Goal: Task Accomplishment & Management: Complete application form

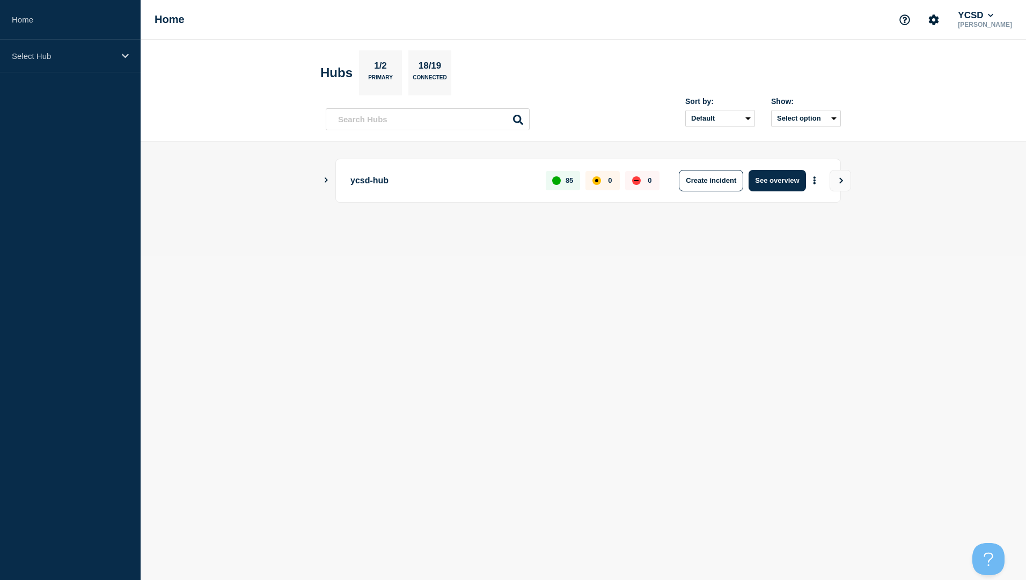
click at [324, 180] on icon "Show Connected Hubs" at bounding box center [325, 180] width 7 height 5
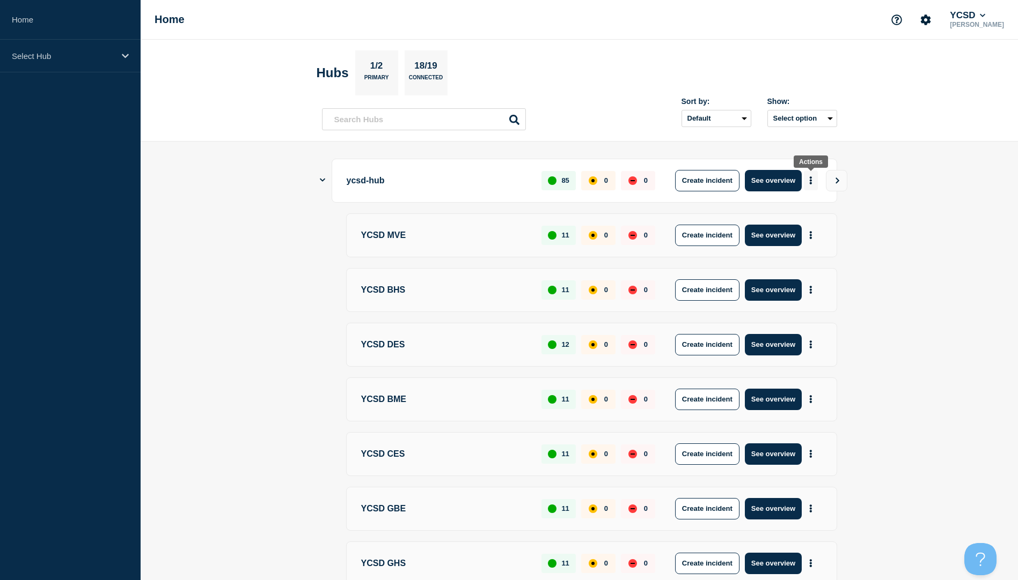
click at [506, 183] on icon "More actions" at bounding box center [810, 180] width 3 height 8
click at [506, 214] on button "Create maintenance" at bounding box center [806, 212] width 72 height 9
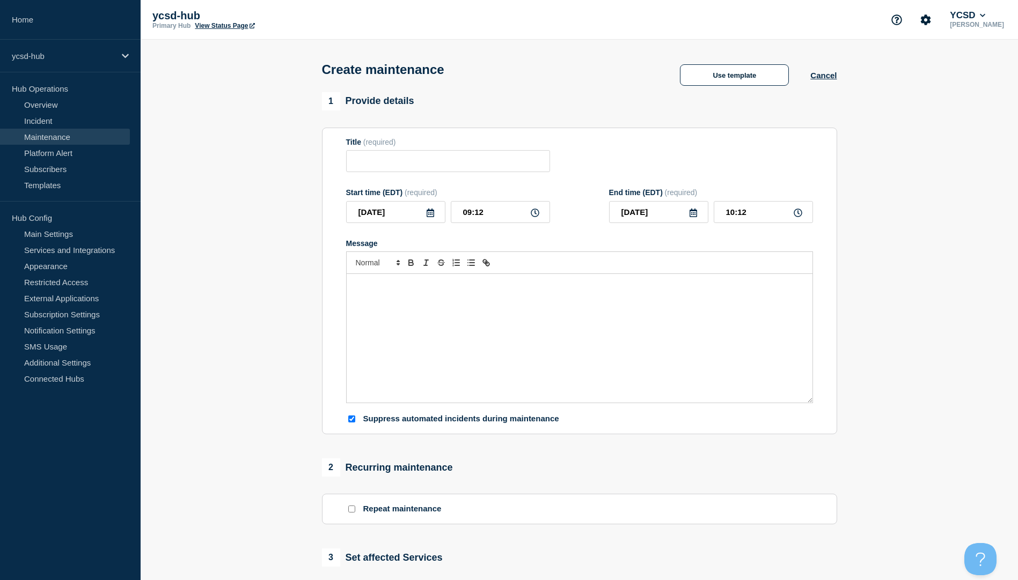
checkbox input "true"
click at [421, 165] on input "Title" at bounding box center [448, 161] width 204 height 22
type input "Aspen Bug Fix and New SIF Install"
click at [430, 217] on icon at bounding box center [430, 213] width 9 height 9
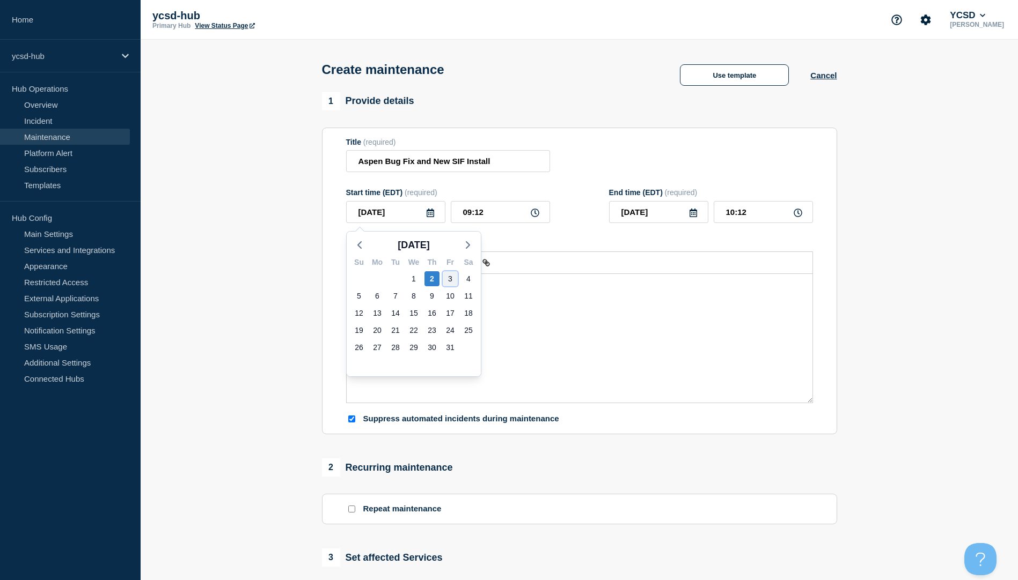
click at [450, 275] on div "3" at bounding box center [450, 278] width 15 height 15
type input "[DATE]"
click at [469, 215] on input "09:12" at bounding box center [500, 212] width 99 height 22
click at [506, 214] on icon at bounding box center [535, 213] width 9 height 9
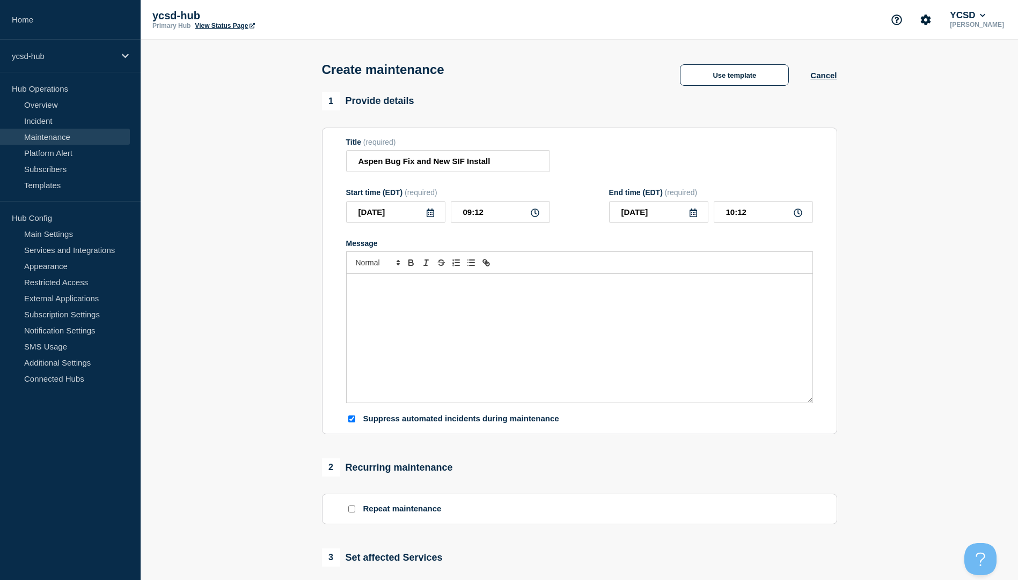
click at [506, 214] on icon at bounding box center [535, 213] width 9 height 9
click at [466, 214] on input "09:12" at bounding box center [500, 212] width 99 height 22
type input "19:12"
type input "20:12"
type input "13:12"
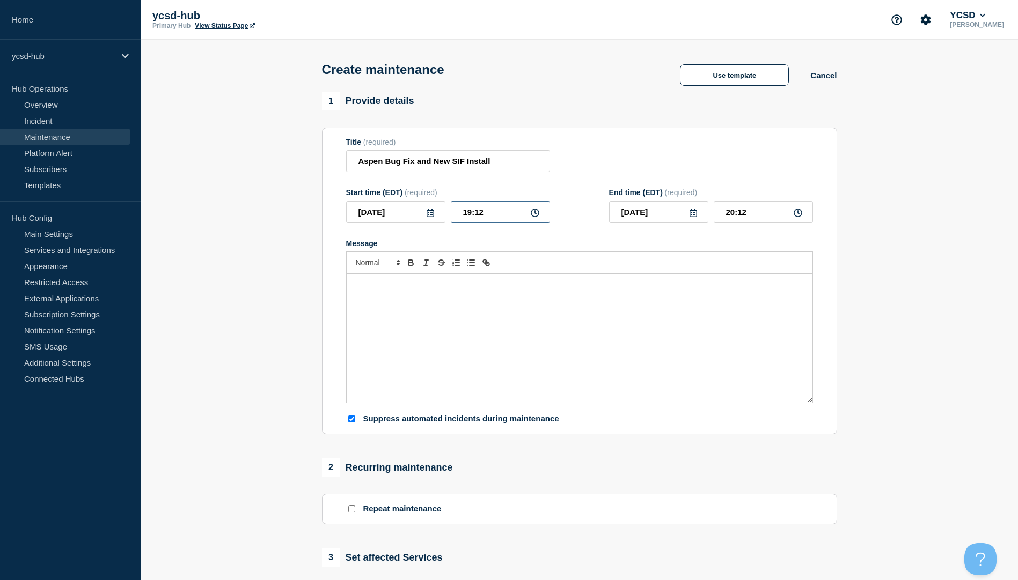
type input "14:12"
type input "13:02"
type input "14:02"
type input "13:00"
click at [506, 214] on input "14:00" at bounding box center [762, 212] width 99 height 22
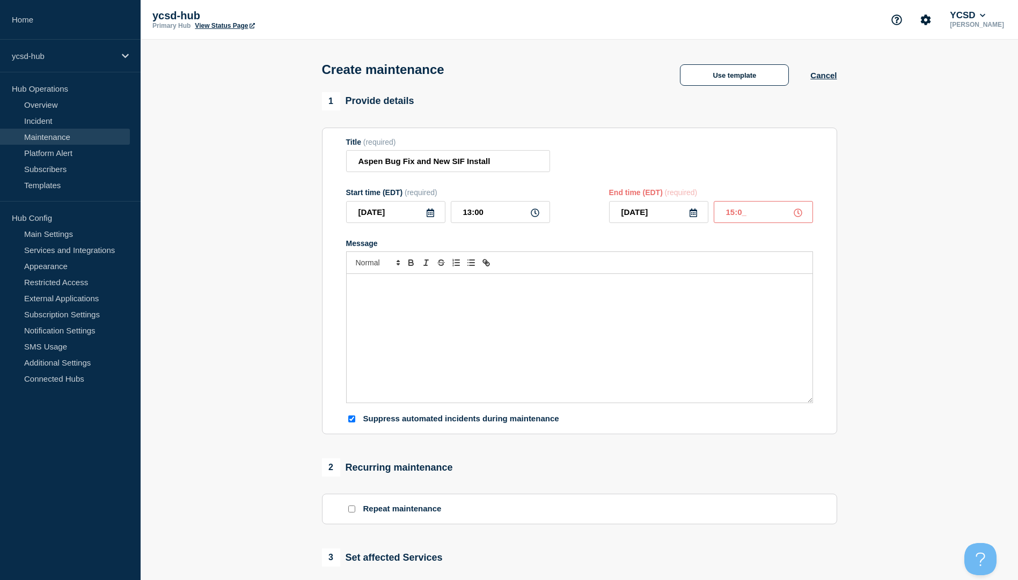
type input "15:00"
click at [424, 276] on p "Message" at bounding box center [580, 286] width 450 height 10
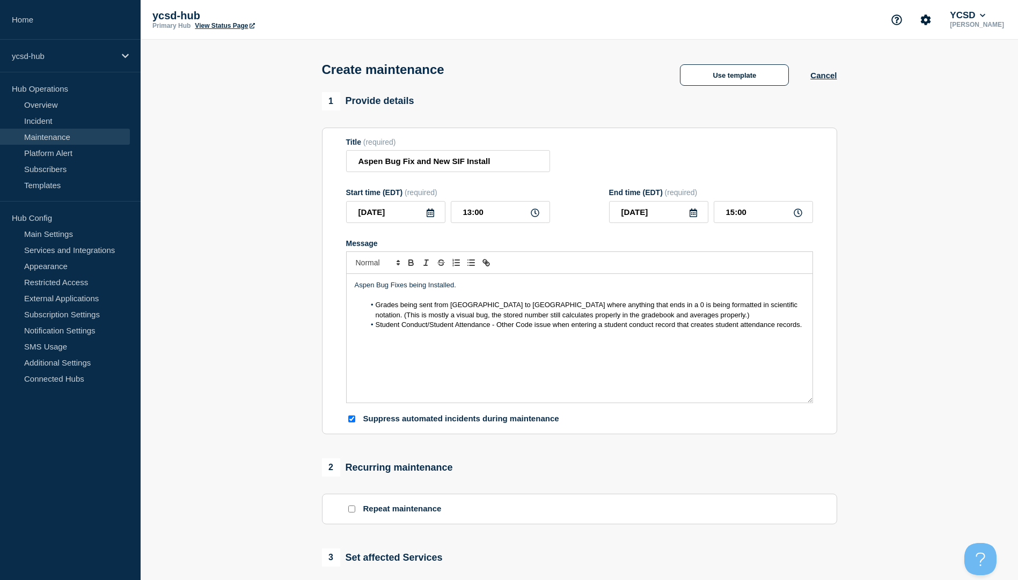
click at [363, 276] on p "Message" at bounding box center [580, 345] width 450 height 10
click at [350, 276] on input "Suppress automated incidents during maintenance" at bounding box center [351, 419] width 7 height 7
checkbox input "false"
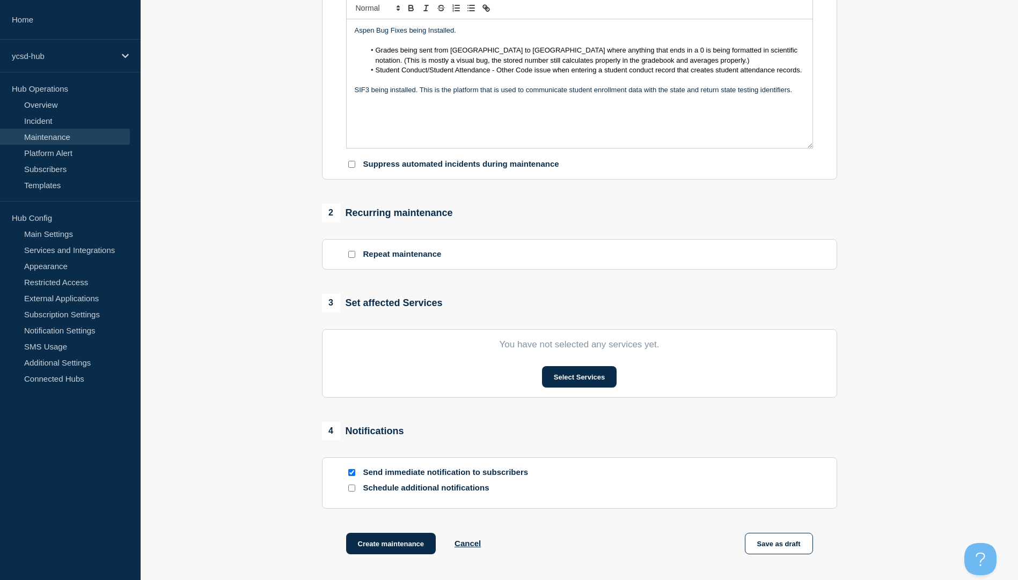
scroll to position [286, 0]
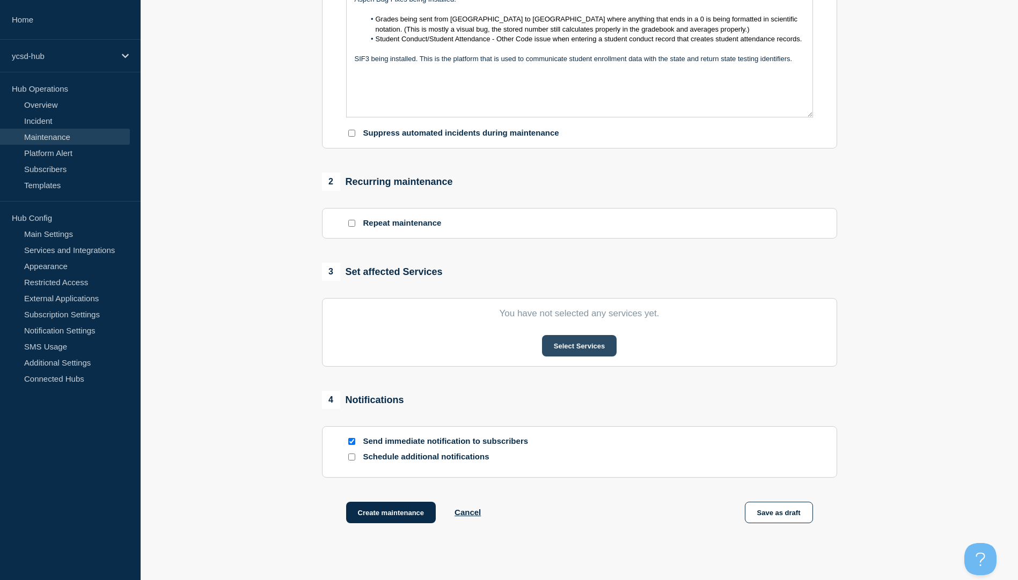
click at [506, 276] on button "Select Services" at bounding box center [579, 345] width 75 height 21
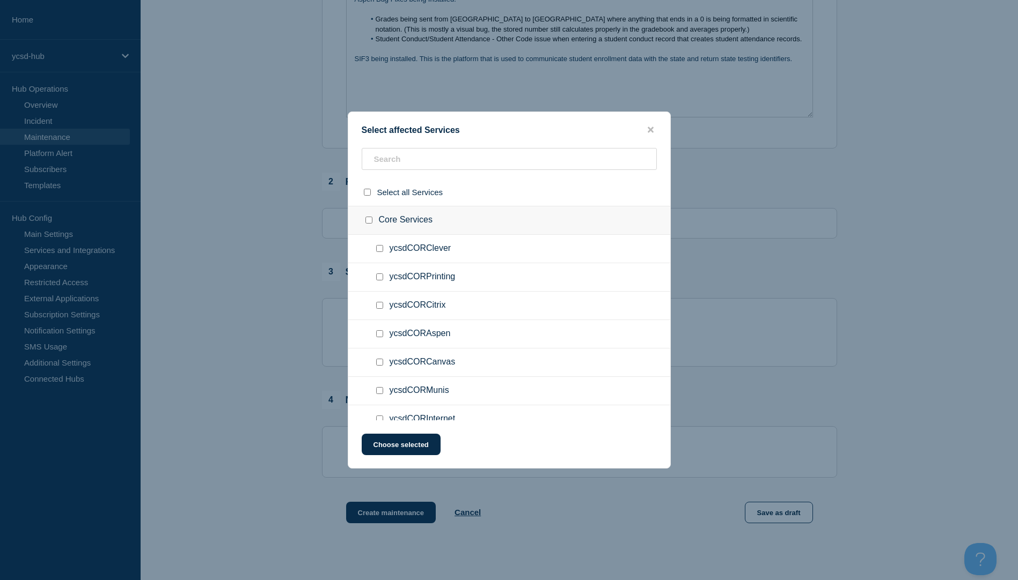
click at [378, 276] on input "ycsdCORAspen checkbox" at bounding box center [379, 333] width 7 height 7
checkbox input "true"
click at [384, 276] on button "Choose selected" at bounding box center [401, 444] width 79 height 21
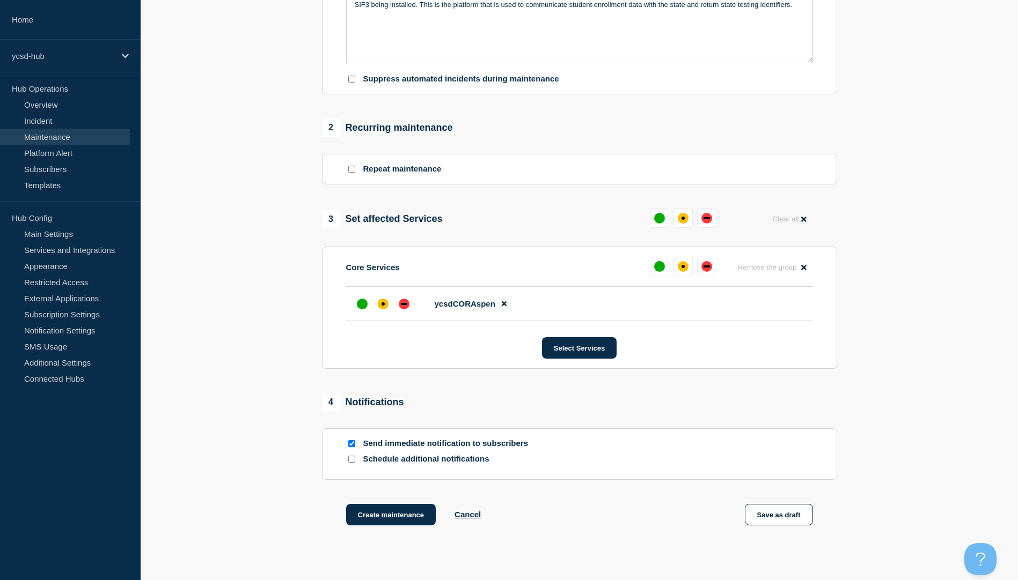
scroll to position [411, 0]
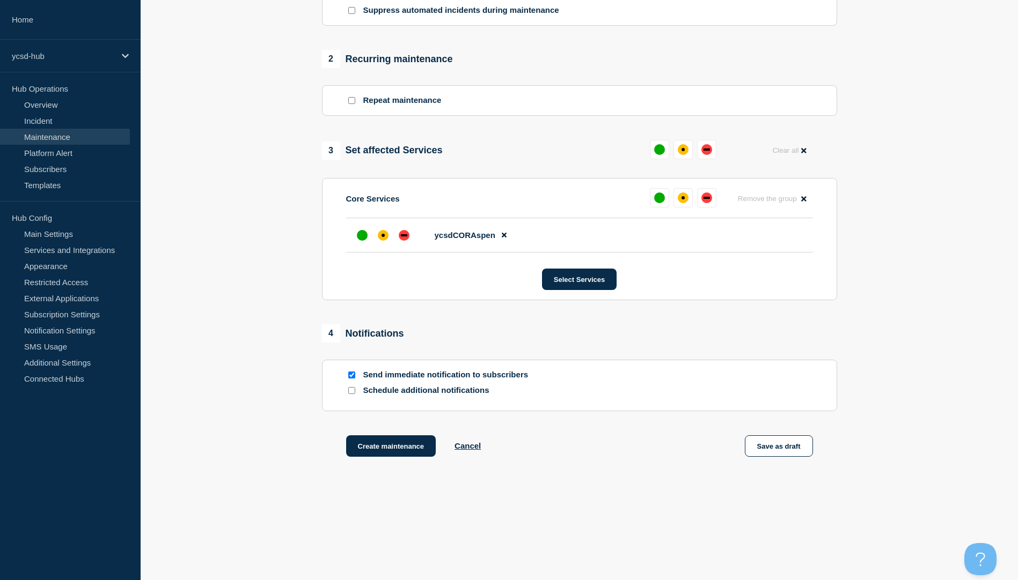
click at [349, 276] on input "Schedule additional notifications" at bounding box center [351, 390] width 7 height 7
checkbox input "true"
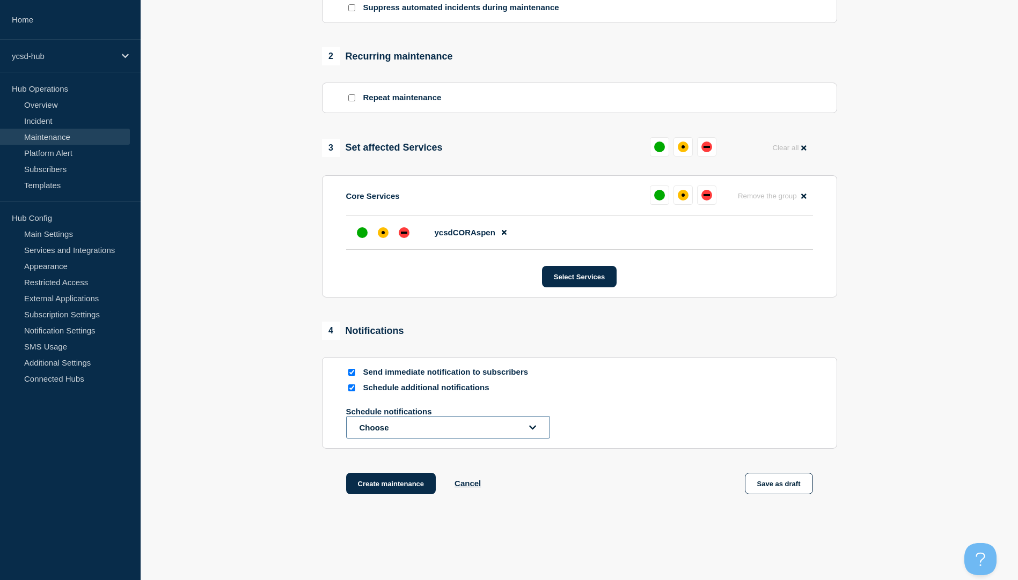
click at [420, 276] on button "Choose" at bounding box center [448, 427] width 204 height 23
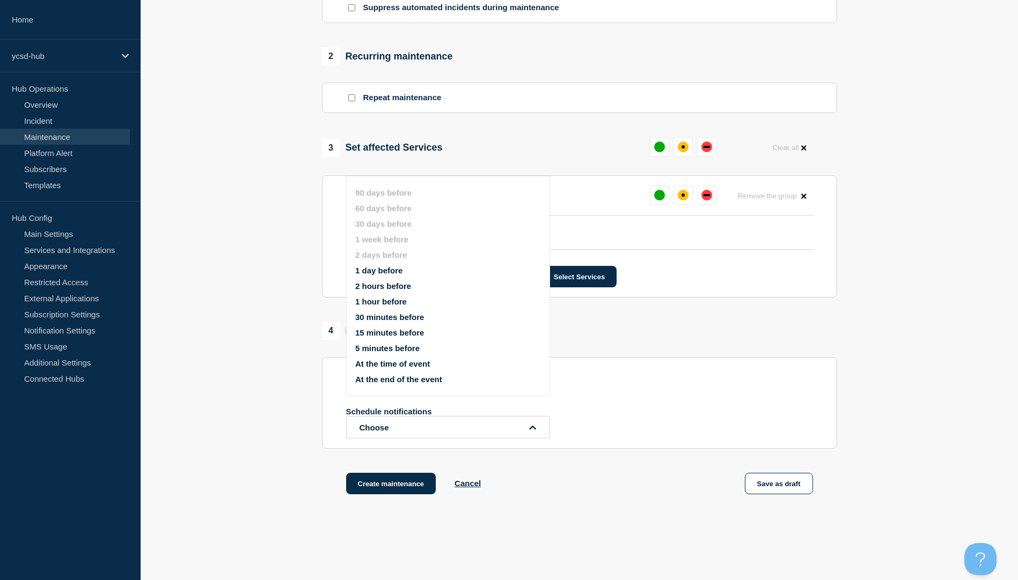
click at [388, 276] on button "2 hours before" at bounding box center [383, 286] width 56 height 9
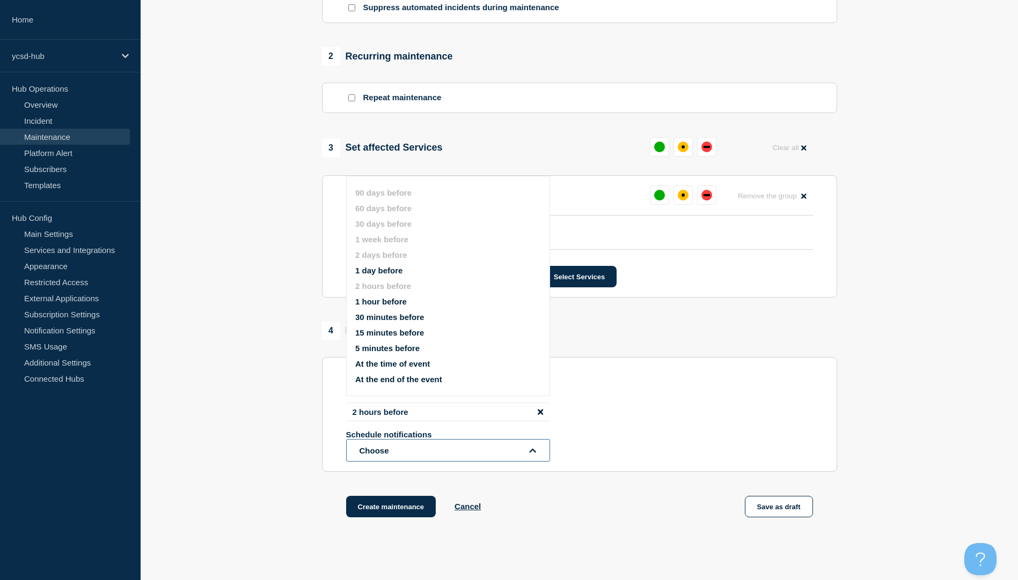
click at [506, 276] on icon "open dropdown" at bounding box center [532, 451] width 7 height 8
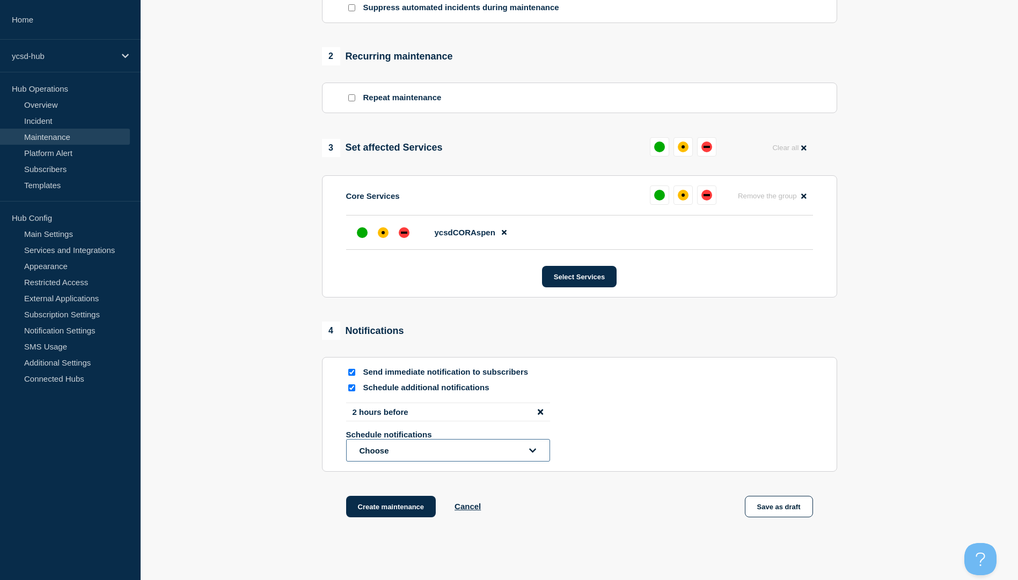
click at [506, 276] on icon "open dropdown" at bounding box center [532, 451] width 7 height 8
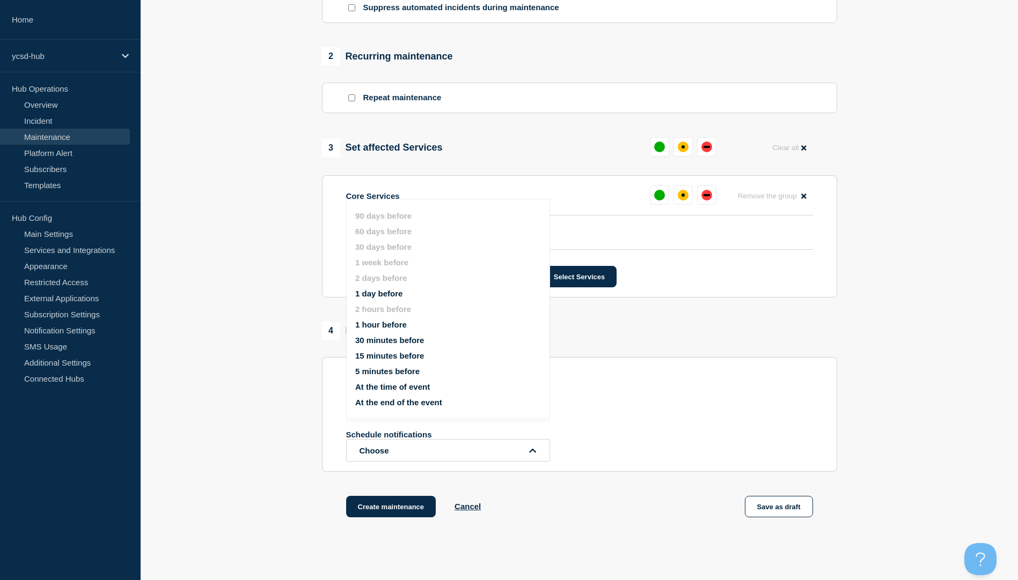
click at [386, 276] on button "At the time of event" at bounding box center [392, 386] width 75 height 9
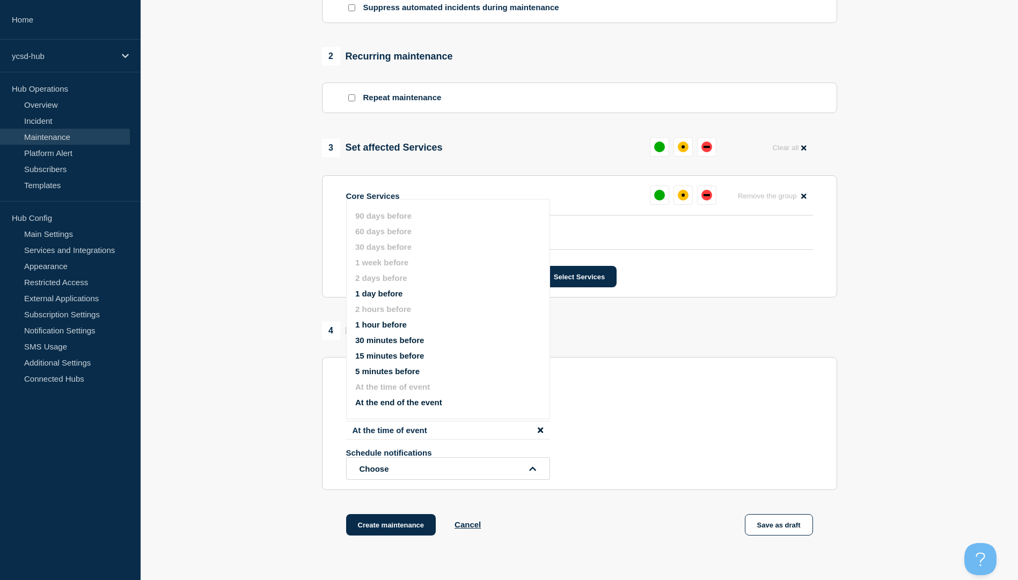
click at [264, 276] on section "1 Provide details Title (required) Aspen Bug Fix and New SIF Install Start time…" at bounding box center [579, 122] width 877 height 882
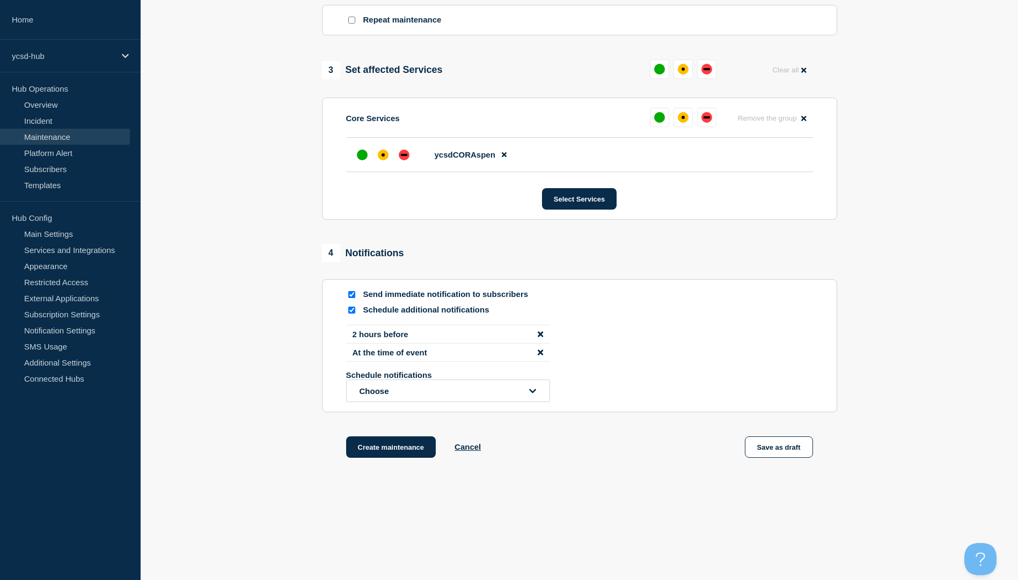
scroll to position [493, 0]
click at [386, 276] on button "Create maintenance" at bounding box center [391, 446] width 90 height 21
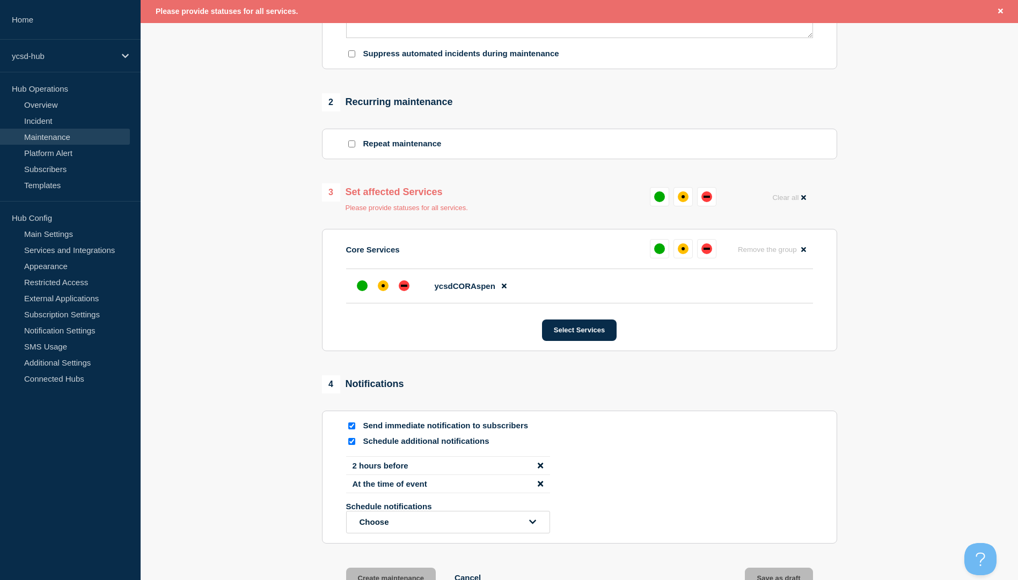
scroll to position [373, 0]
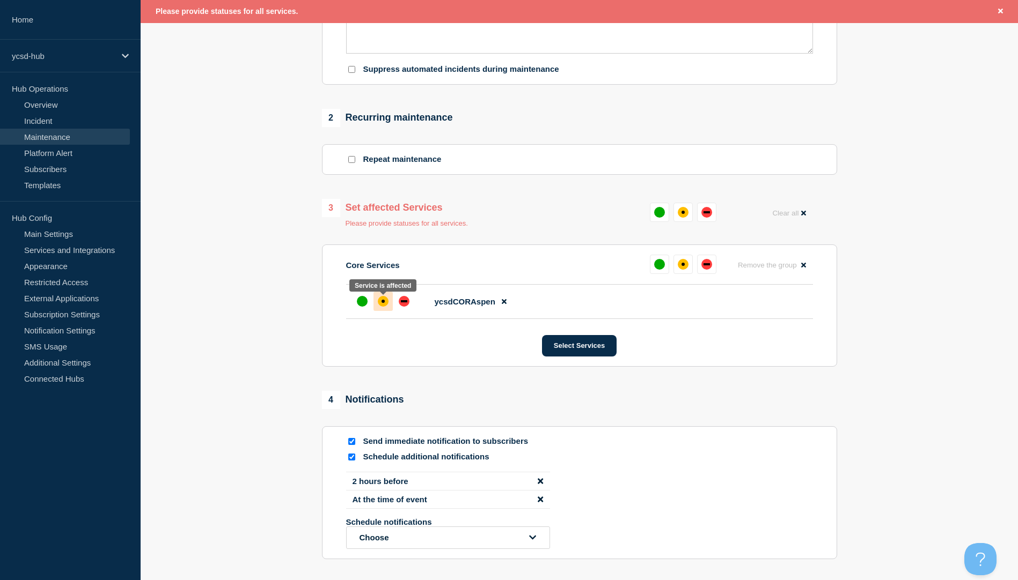
click at [379, 276] on div "affected" at bounding box center [383, 301] width 11 height 11
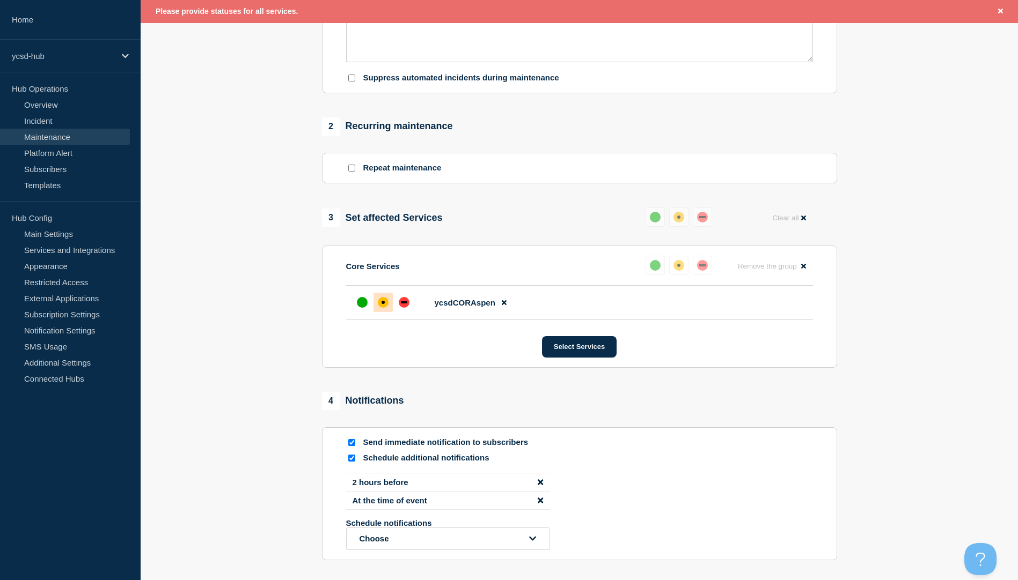
scroll to position [445, 0]
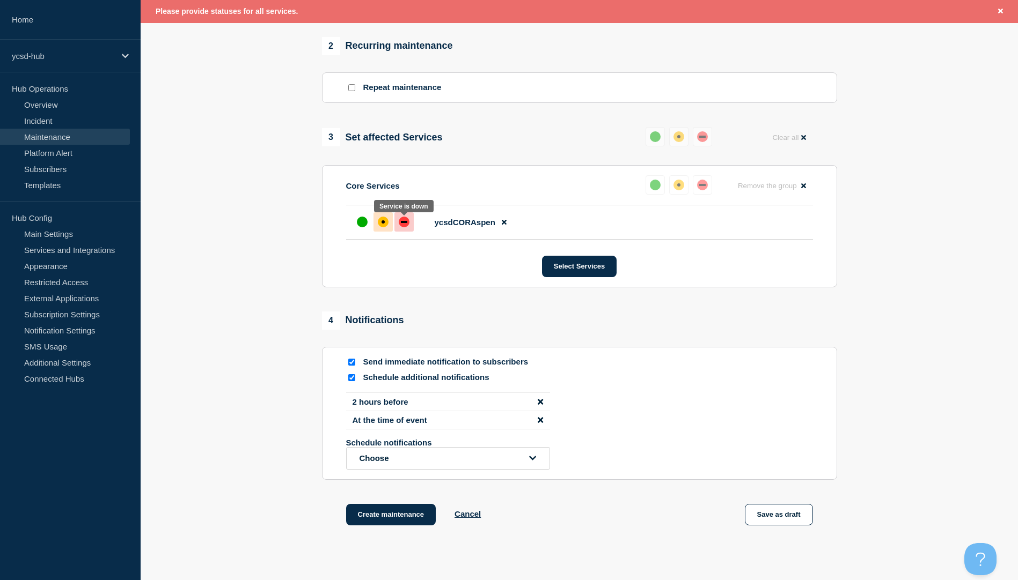
click at [405, 223] on div "down" at bounding box center [404, 222] width 6 height 2
click at [386, 220] on div "affected" at bounding box center [383, 222] width 11 height 11
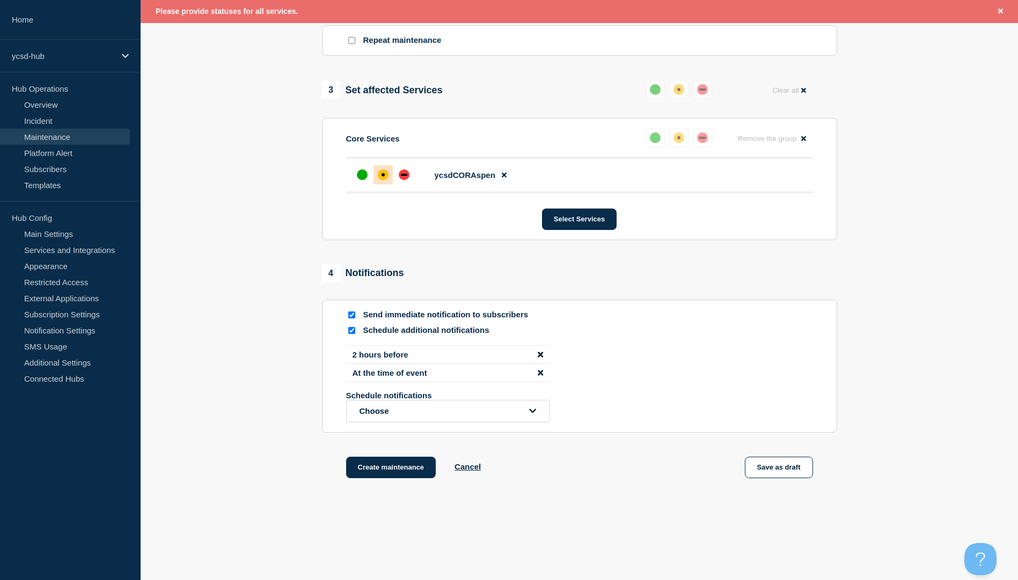
scroll to position [516, 0]
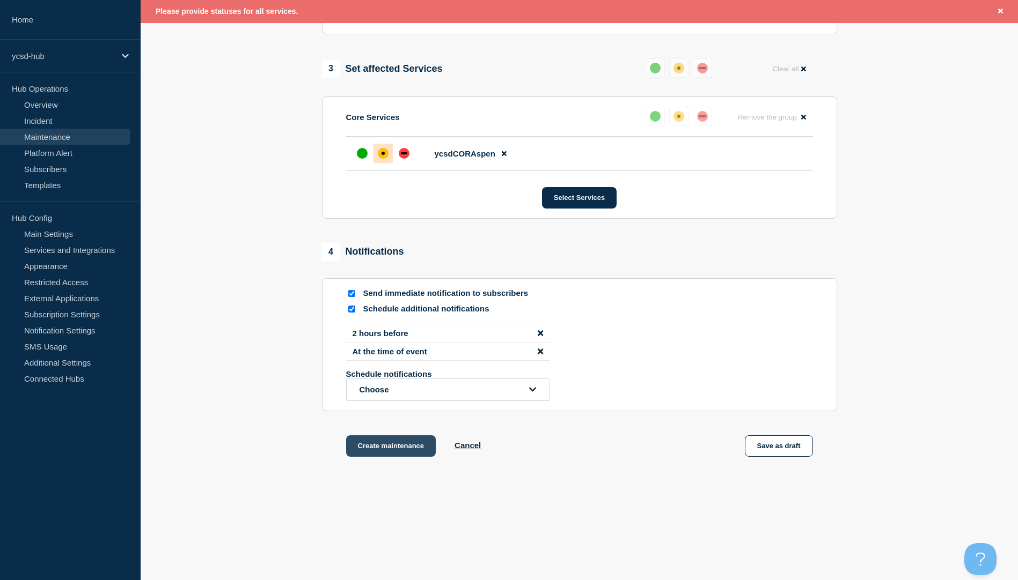
click at [384, 276] on button "Create maintenance" at bounding box center [391, 446] width 90 height 21
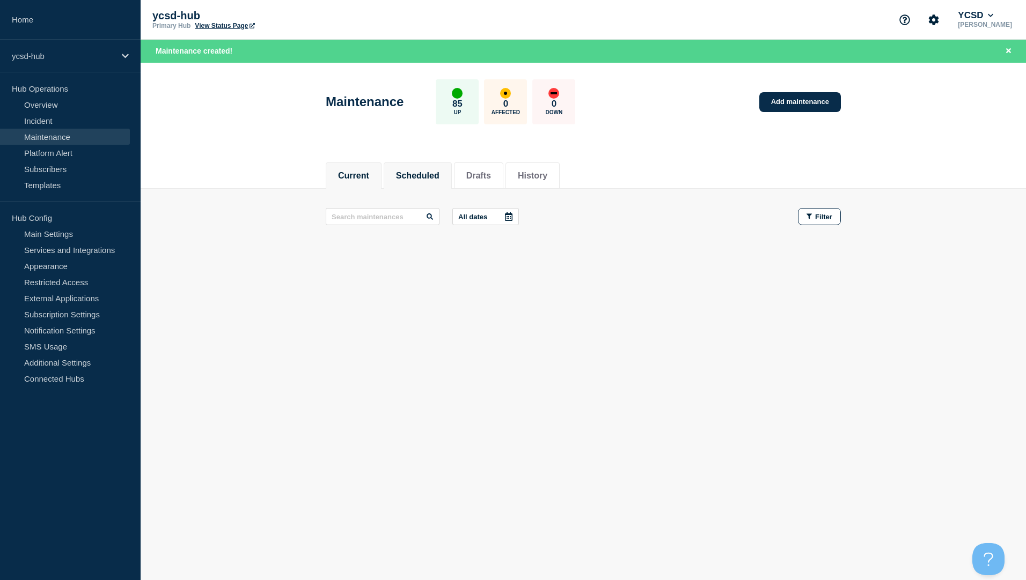
click at [436, 166] on li "Scheduled" at bounding box center [418, 176] width 68 height 26
